Goal: Book appointment/travel/reservation

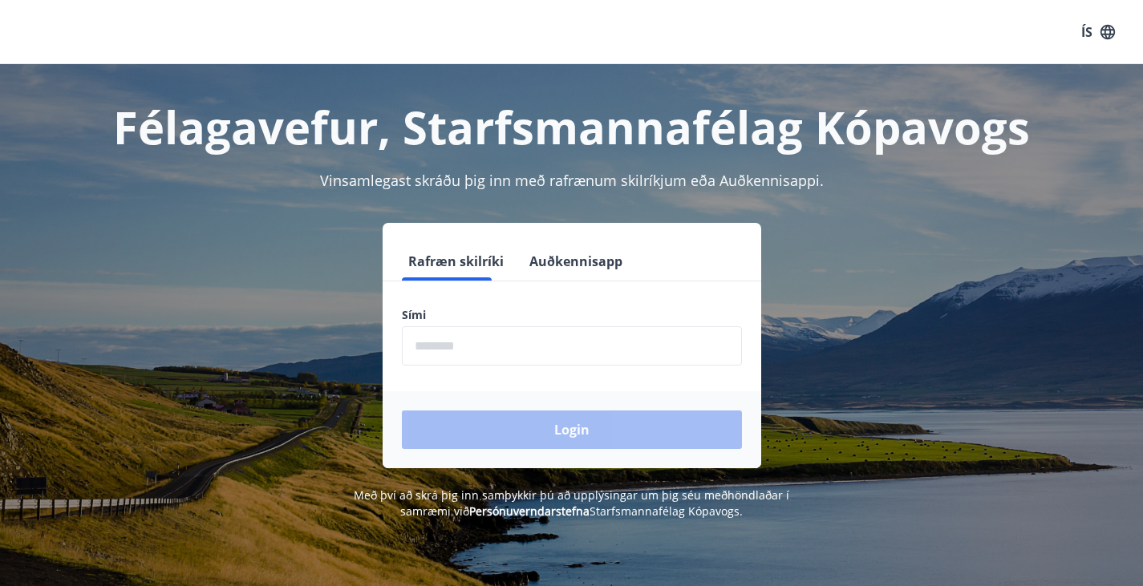
click at [532, 361] on input "phone" at bounding box center [572, 345] width 340 height 39
type input "********"
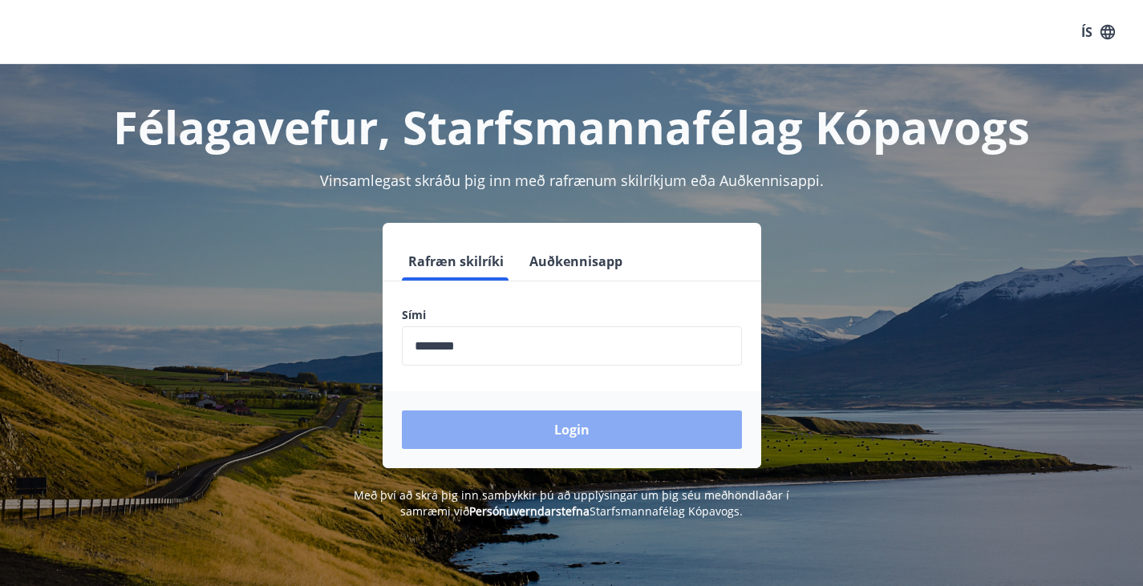
click at [596, 431] on button "Login" at bounding box center [572, 430] width 340 height 38
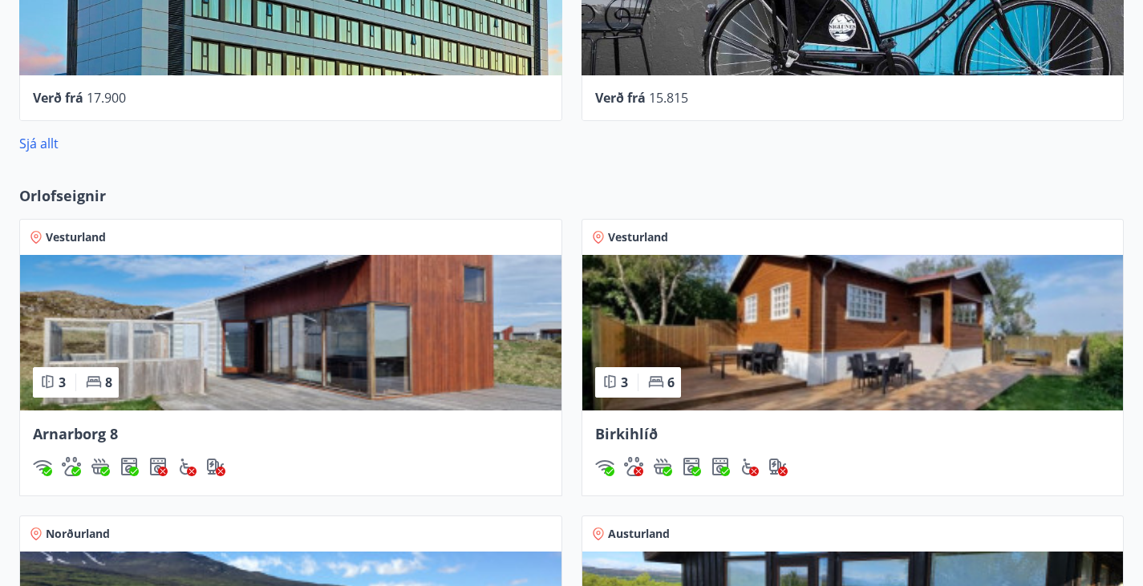
scroll to position [1042, 0]
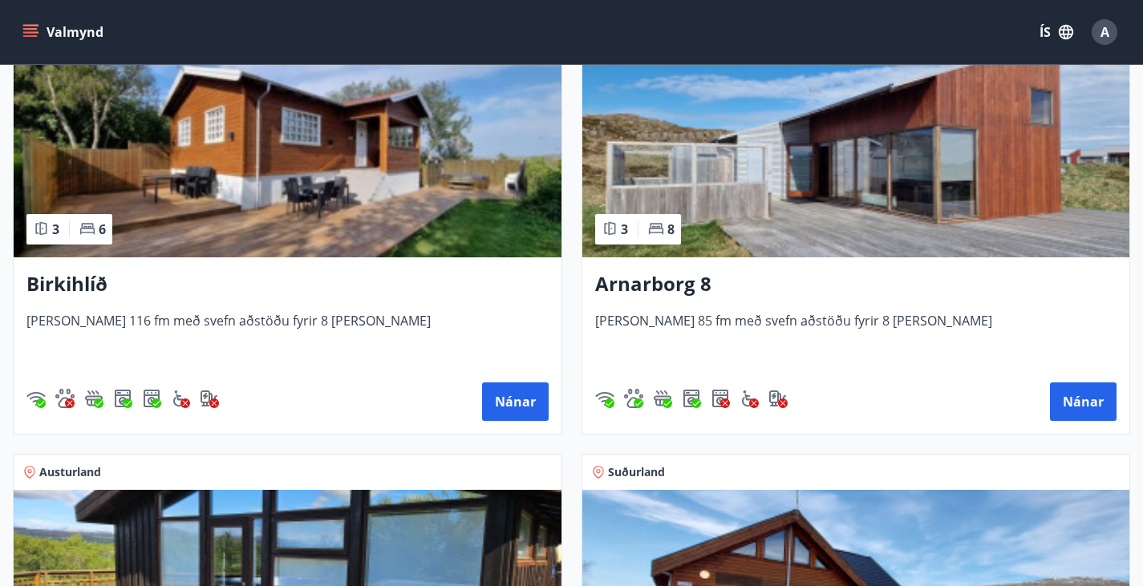
scroll to position [321, 0]
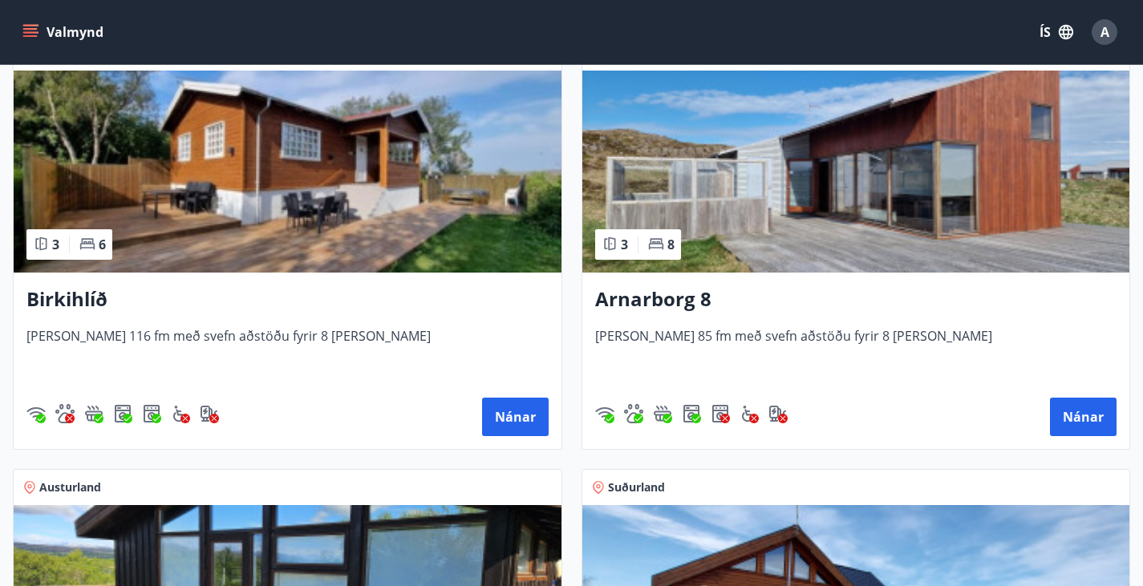
click at [582, 225] on img at bounding box center [856, 172] width 548 height 202
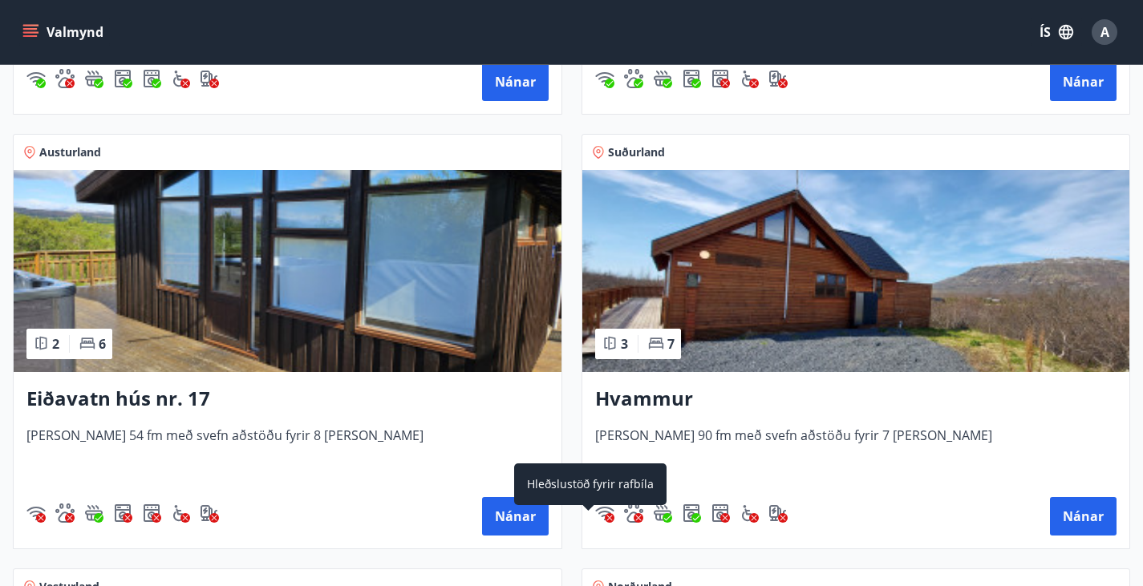
scroll to position [637, 0]
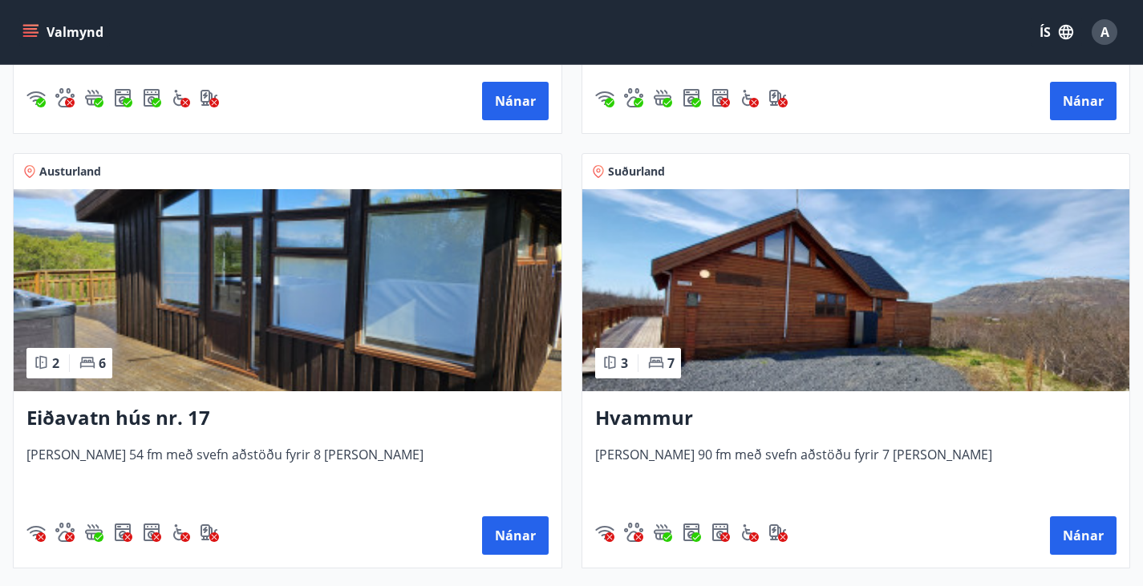
click at [582, 307] on img at bounding box center [856, 290] width 548 height 202
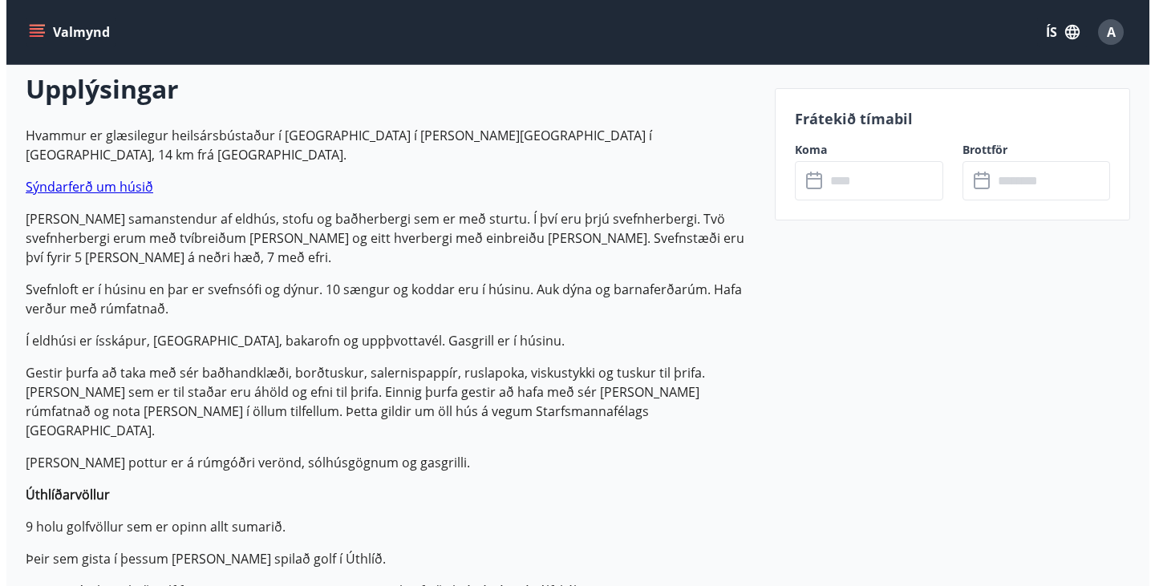
scroll to position [160, 0]
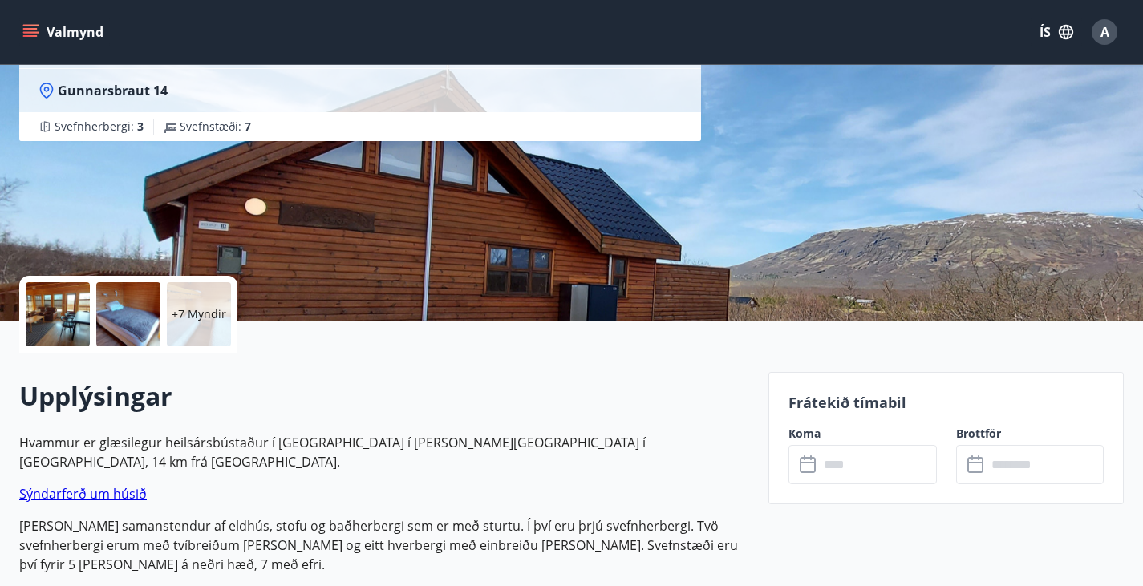
click at [47, 310] on div at bounding box center [58, 314] width 64 height 64
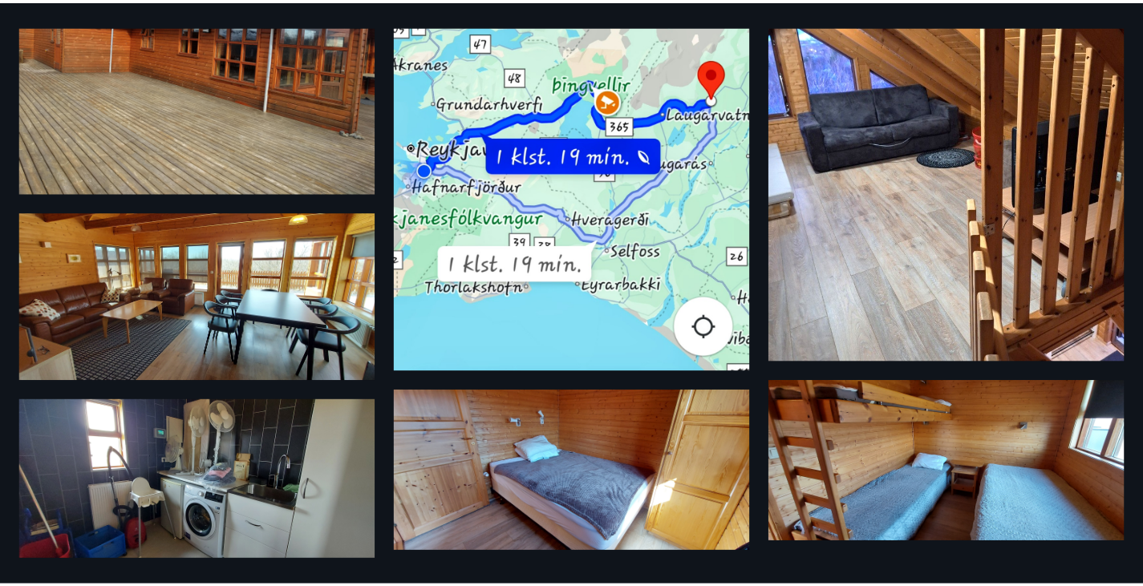
scroll to position [0, 0]
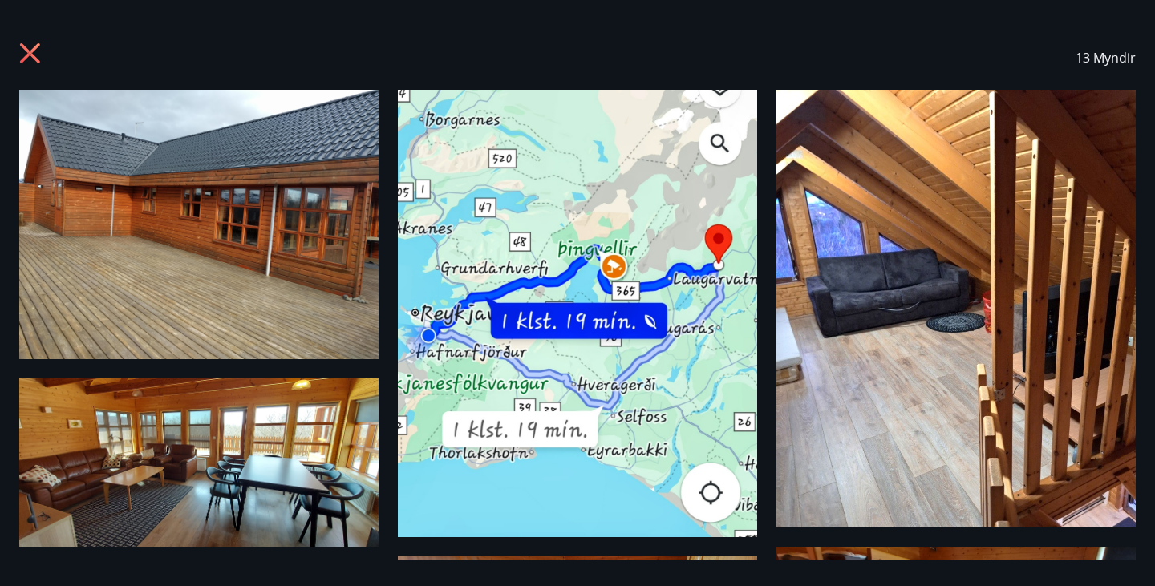
click at [34, 54] on icon at bounding box center [32, 56] width 26 height 26
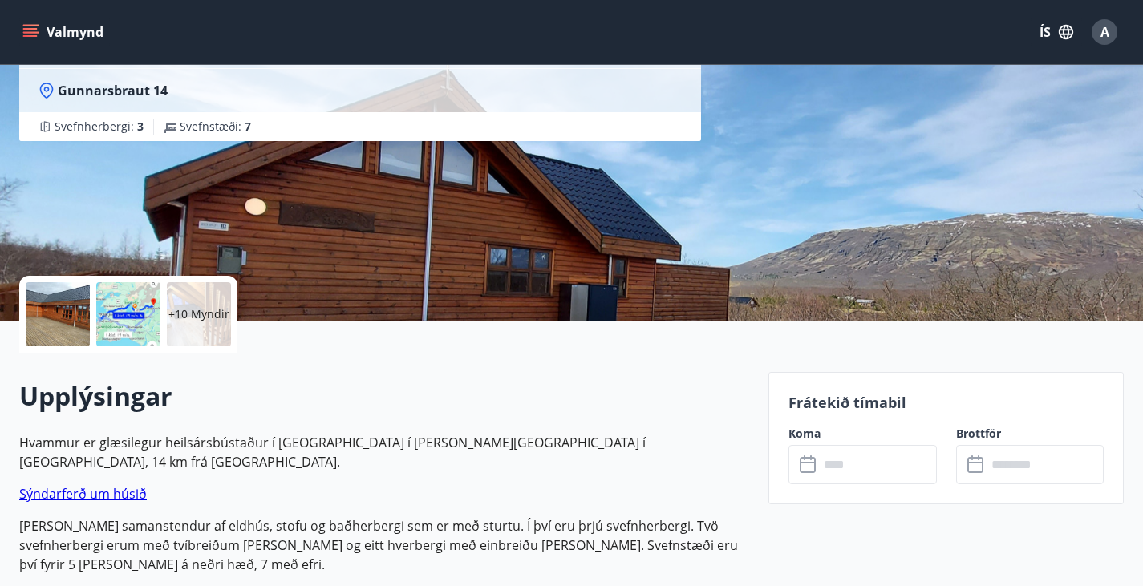
click at [73, 485] on link "Sýndarferð um húsið" at bounding box center [83, 494] width 128 height 18
